Goal: Task Accomplishment & Management: Manage account settings

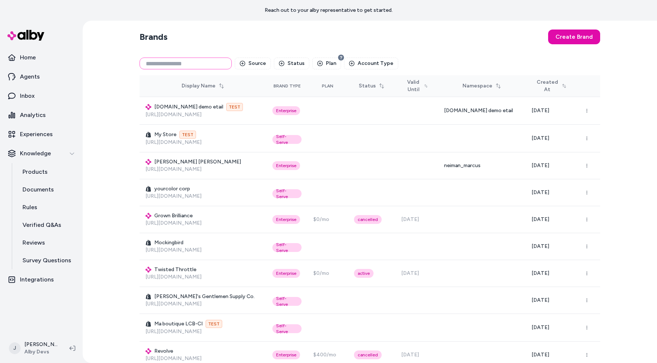
click at [185, 59] on input at bounding box center [185, 64] width 92 height 12
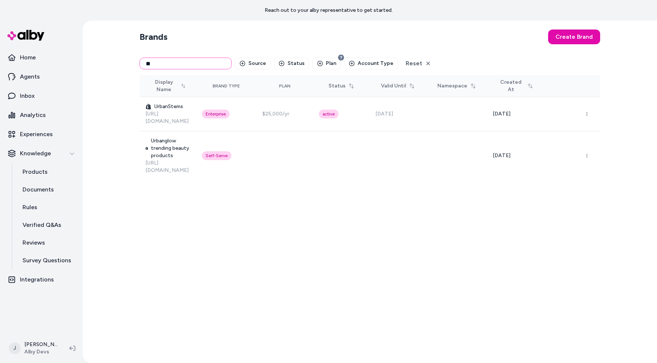
type input "***"
click at [202, 68] on input "***" at bounding box center [185, 64] width 92 height 12
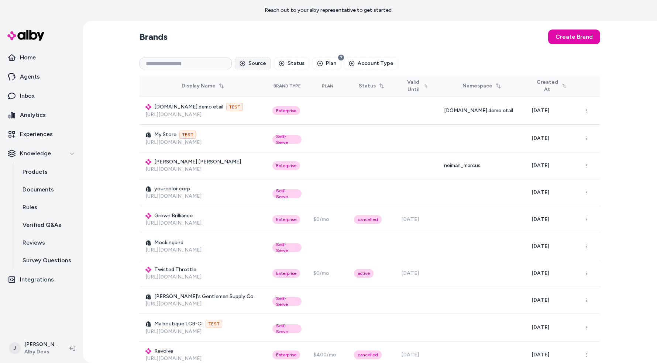
click at [269, 61] on button "Source" at bounding box center [253, 64] width 36 height 12
click at [270, 92] on span "Shopify" at bounding box center [272, 93] width 18 height 7
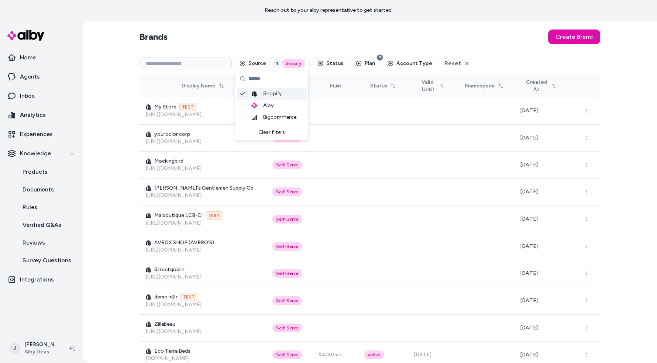
click at [307, 46] on section "Brands Create Brand" at bounding box center [369, 37] width 460 height 21
click at [397, 65] on button "Account Type" at bounding box center [410, 64] width 54 height 12
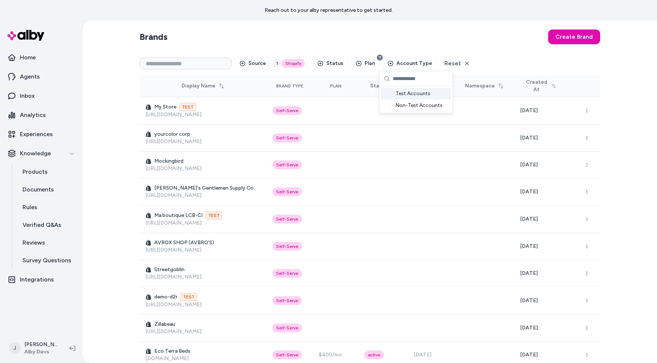
click at [388, 43] on section "Brands Create Brand" at bounding box center [369, 37] width 460 height 21
click at [303, 84] on div "Brand Type" at bounding box center [289, 86] width 27 height 6
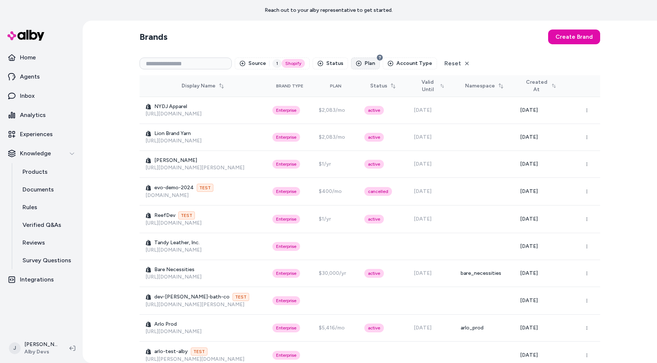
click at [354, 67] on button "Plan" at bounding box center [365, 64] width 29 height 12
click at [332, 66] on button "Status" at bounding box center [329, 64] width 35 height 12
click at [335, 97] on span "Active" at bounding box center [335, 93] width 15 height 7
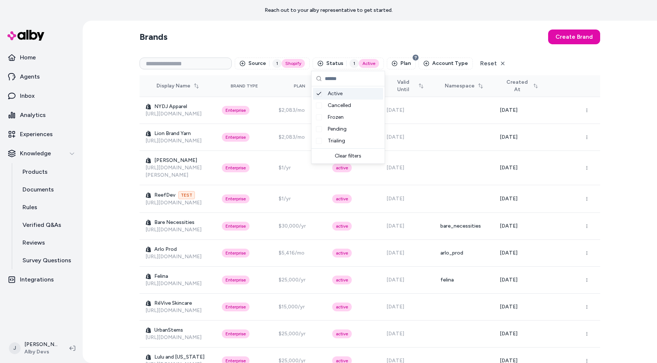
click at [392, 43] on section "Brands Create Brand" at bounding box center [369, 37] width 460 height 21
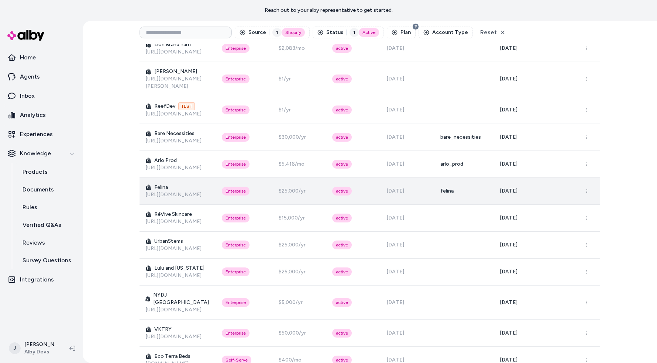
scroll to position [74, 0]
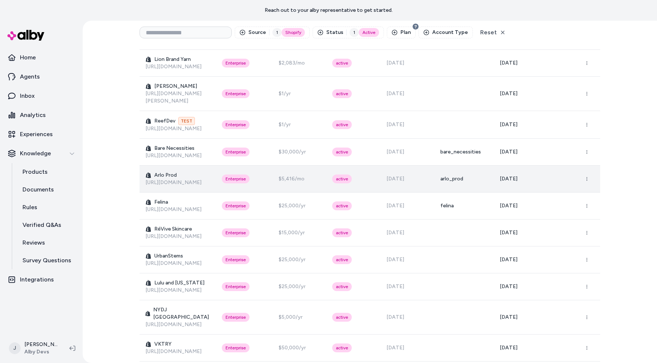
click at [249, 174] on div "Enterprise" at bounding box center [236, 178] width 28 height 9
copy div "Enterprise"
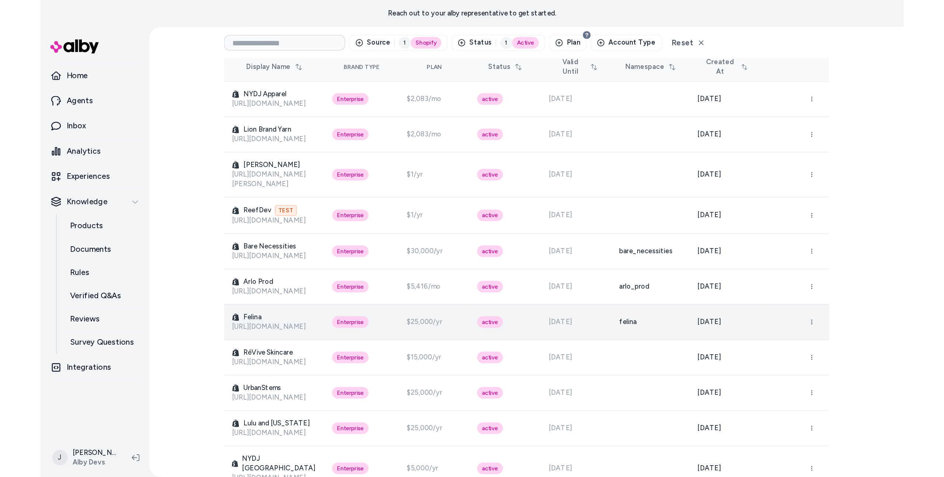
scroll to position [36, 0]
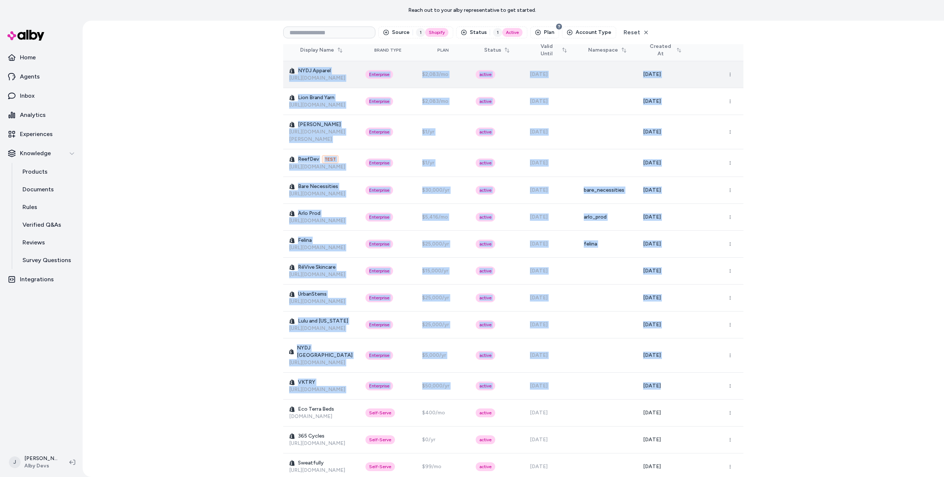
drag, startPoint x: 621, startPoint y: 309, endPoint x: 286, endPoint y: 69, distance: 412.1
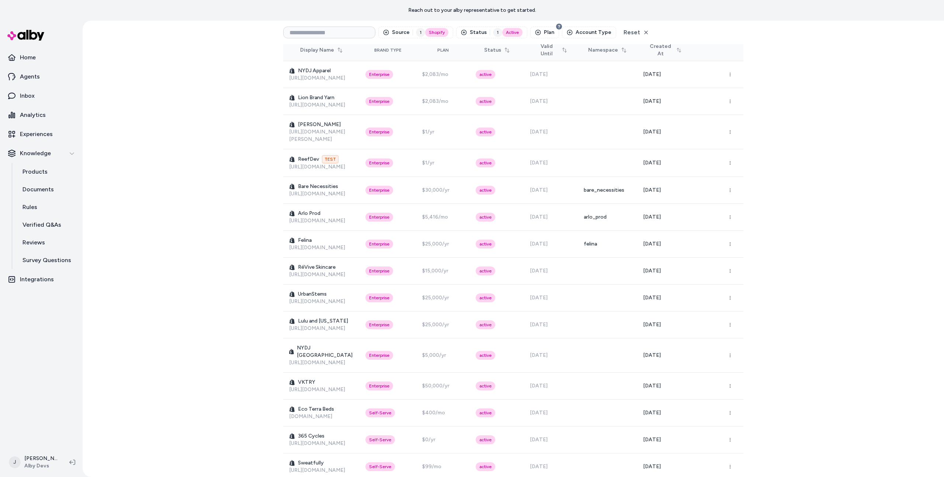
click at [243, 98] on div "Brands Create Brand Source 1 Shopify Status 1 Active Plan Account Type Reset Di…" at bounding box center [514, 249] width 862 height 457
click at [244, 83] on div "Brands Create Brand Source 1 Shopify Status 1 Active Plan Account Type Reset Di…" at bounding box center [514, 249] width 862 height 457
click at [204, 165] on div "Brands Create Brand Source 1 Shopify Status 1 Active Plan Account Type Reset Di…" at bounding box center [514, 249] width 862 height 457
click at [656, 56] on div "Brands Create Brand Source 1 Shopify Status 1 Active Plan Account Type Reset Di…" at bounding box center [514, 249] width 862 height 457
